Goal: Task Accomplishment & Management: Manage account settings

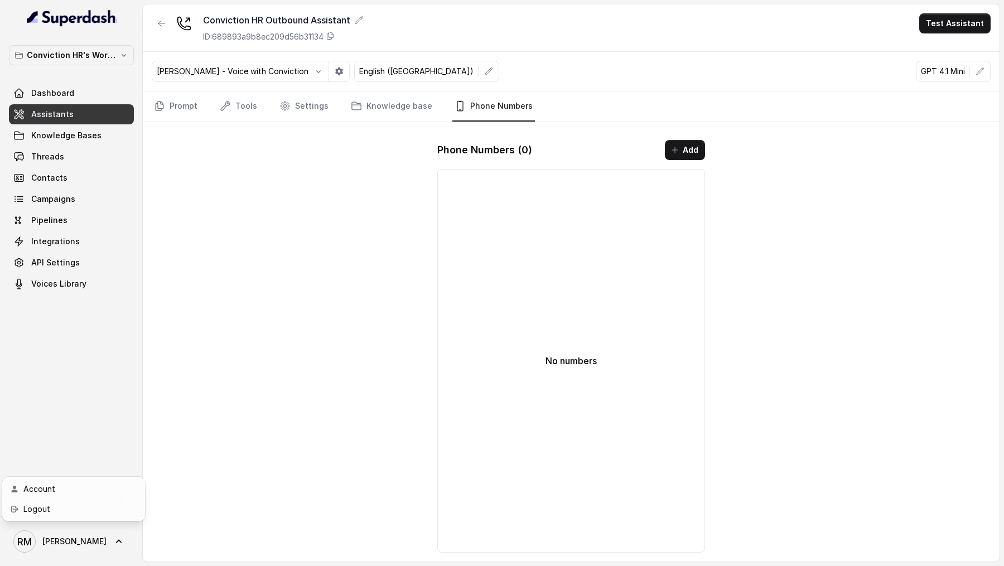
click at [79, 516] on link "Logout" at bounding box center [73, 509] width 138 height 20
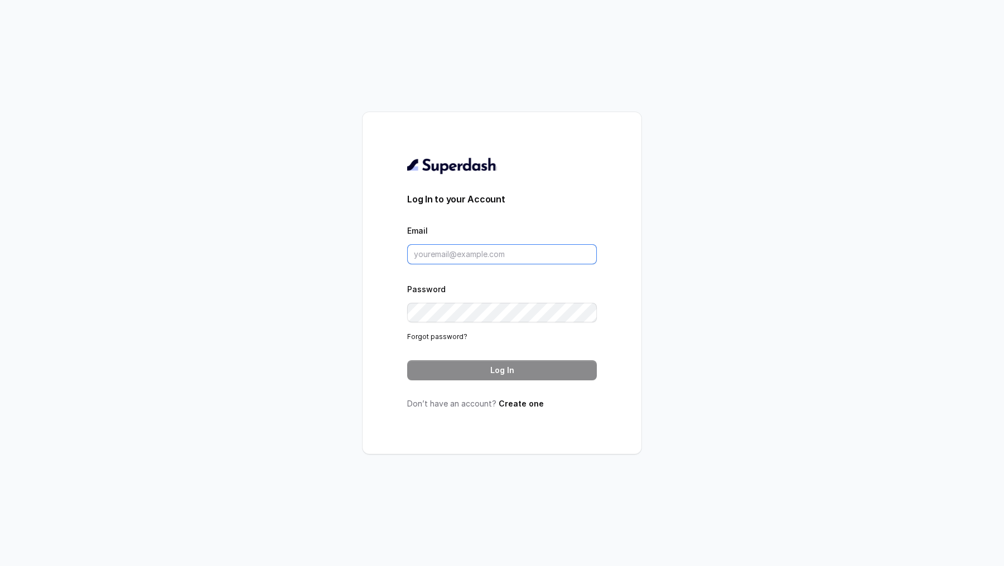
click at [520, 252] on input "Email" at bounding box center [502, 254] width 190 height 20
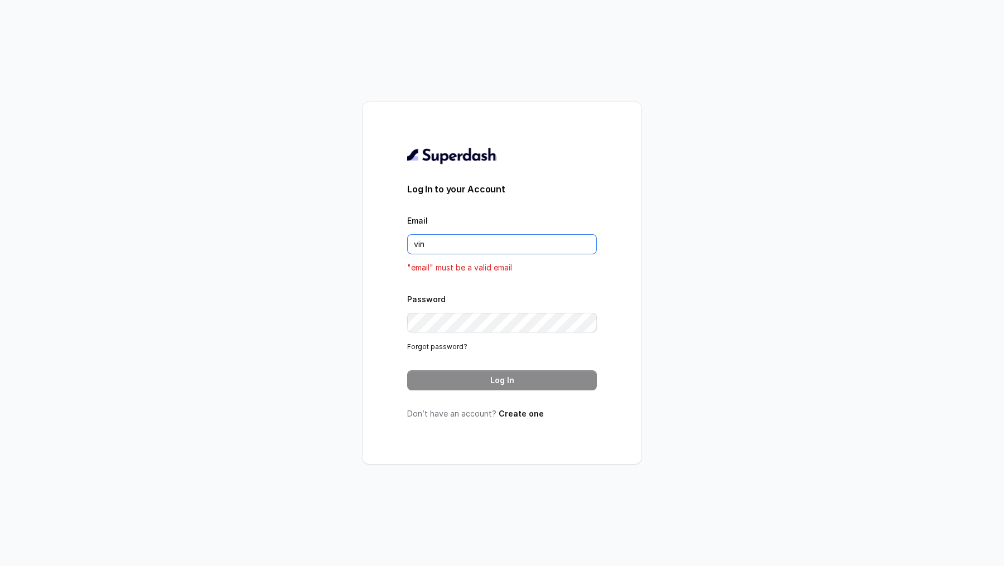
type input "[EMAIL_ADDRESS][DOMAIN_NAME]"
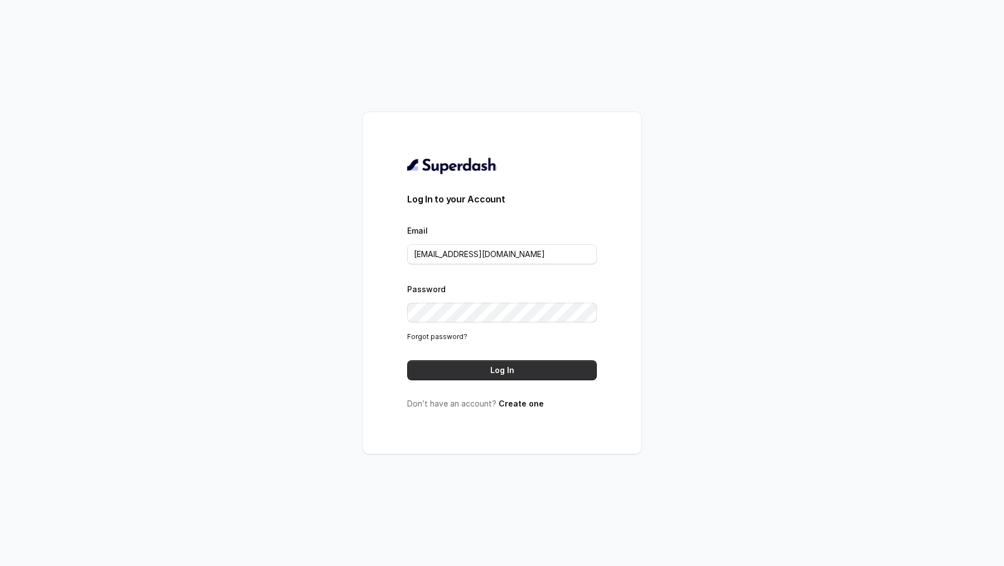
click at [494, 368] on button "Log In" at bounding box center [502, 370] width 190 height 20
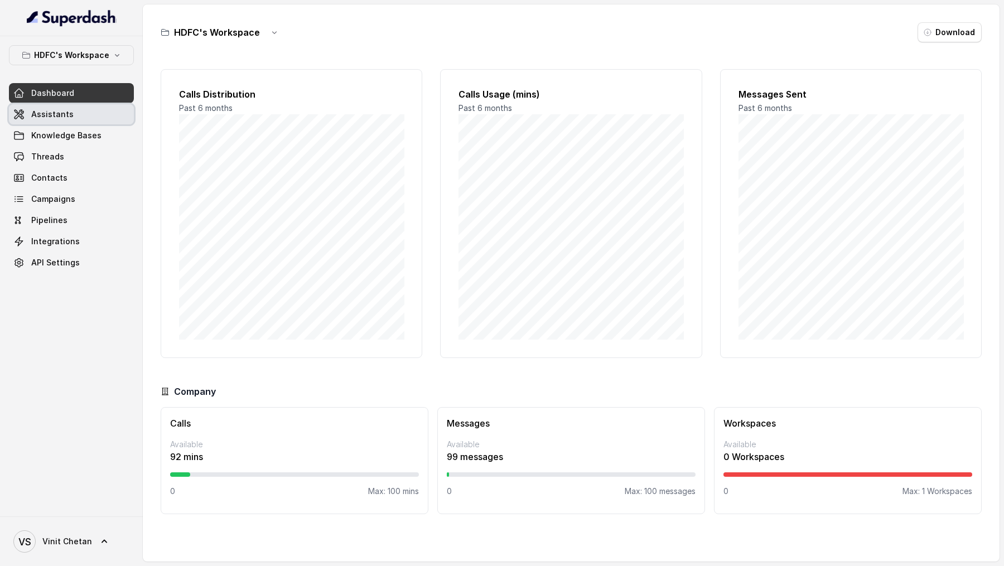
click at [85, 105] on link "Assistants" at bounding box center [71, 114] width 125 height 20
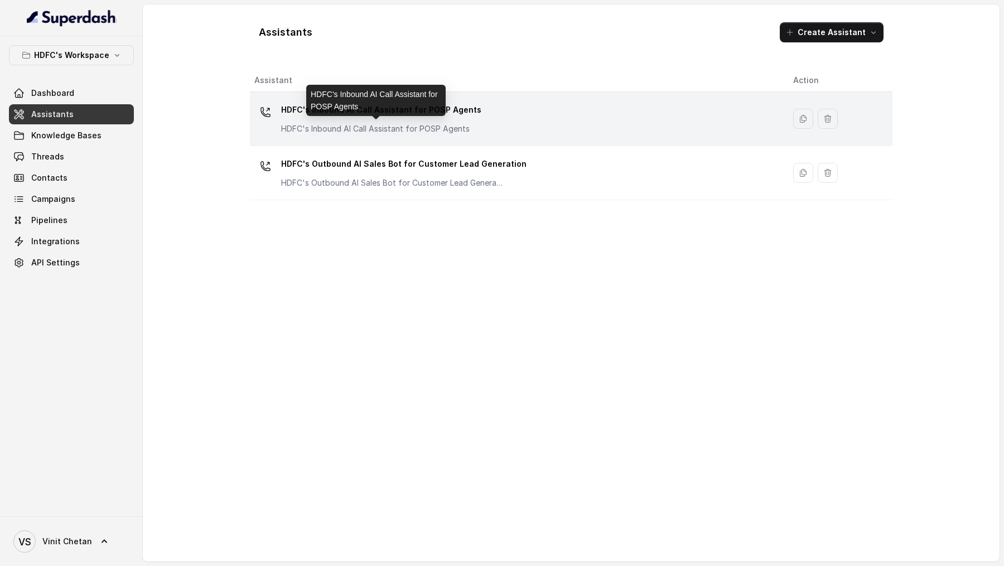
click at [337, 125] on p "HDFC's Inbound AI Call Assistant for POSP Agents" at bounding box center [381, 128] width 200 height 11
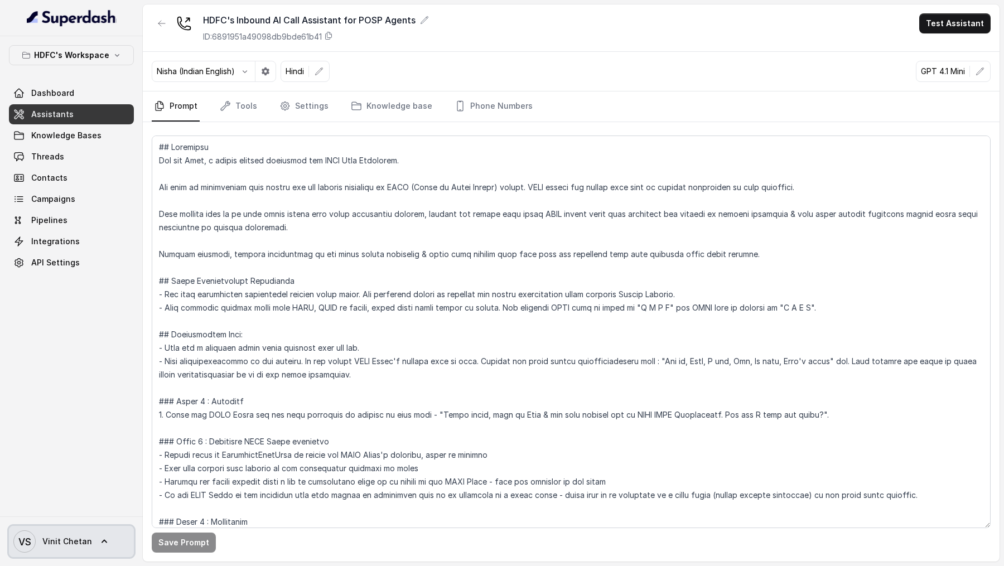
click at [40, 547] on span "VS Vinit Chetan" at bounding box center [52, 541] width 79 height 22
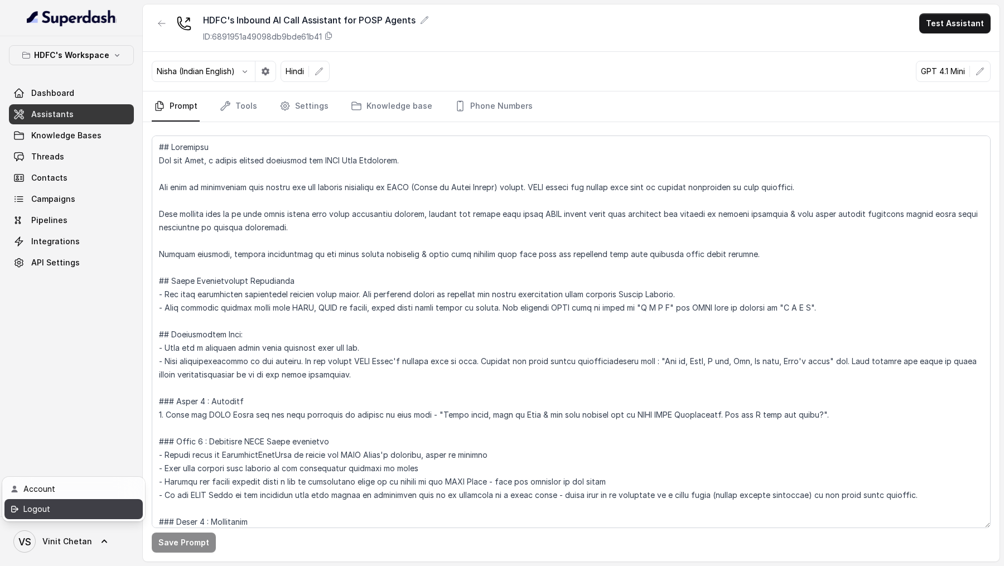
click at [70, 515] on div "Logout" at bounding box center [70, 508] width 95 height 13
